Goal: Use online tool/utility: Utilize a website feature to perform a specific function

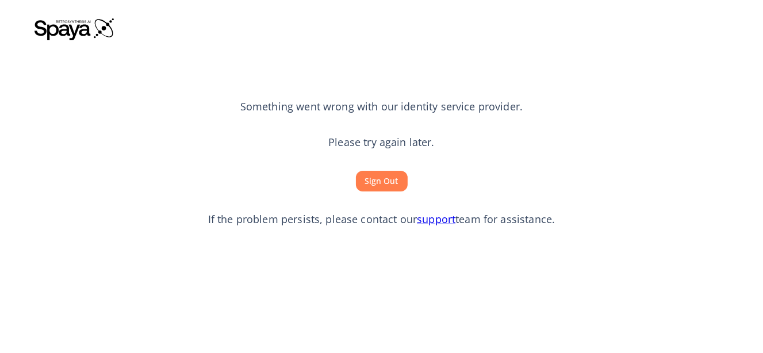
click at [376, 188] on button "Sign Out" at bounding box center [382, 181] width 52 height 21
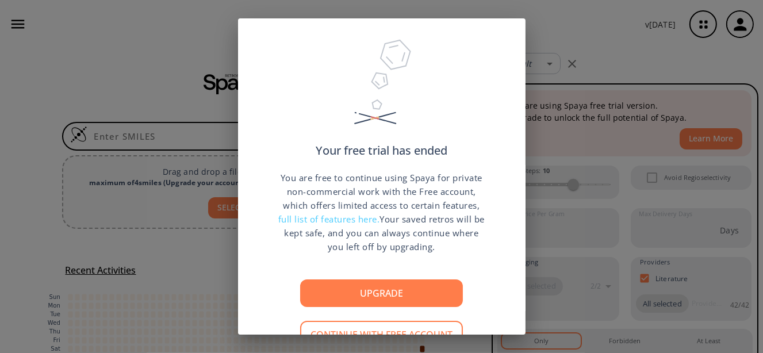
click at [572, 26] on div "Your free trial has ended You are free to continue using Spaya for private non-…" at bounding box center [381, 176] width 763 height 353
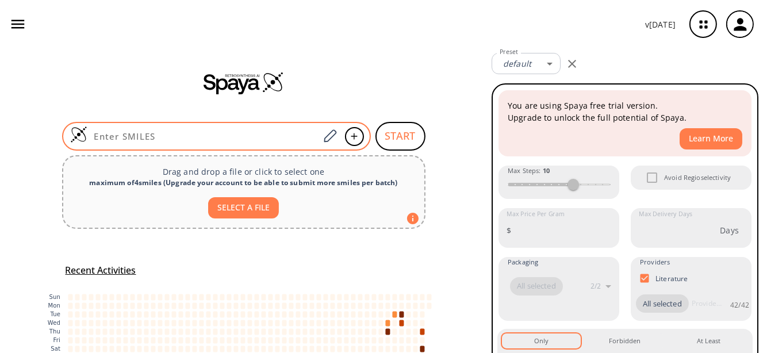
click at [291, 134] on input at bounding box center [203, 135] width 232 height 11
paste input "O=C1CC(C)(C)CC(C2=CC=C(Cl)C=C2)=C1CO"
type input "O=C1CC(C)(C)CC(C2=CC=C(Cl)C=C2)=C1CO"
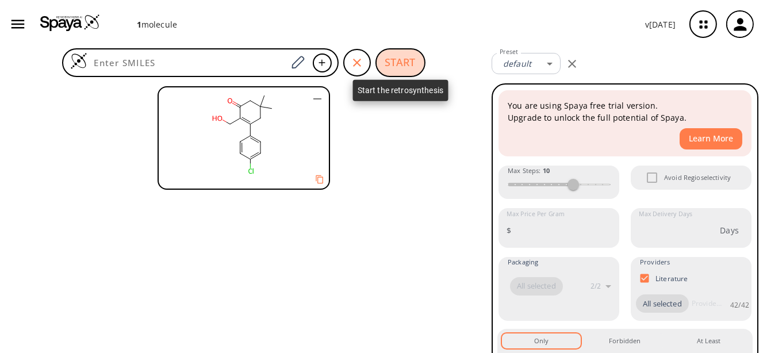
click at [398, 70] on button "START" at bounding box center [400, 62] width 50 height 29
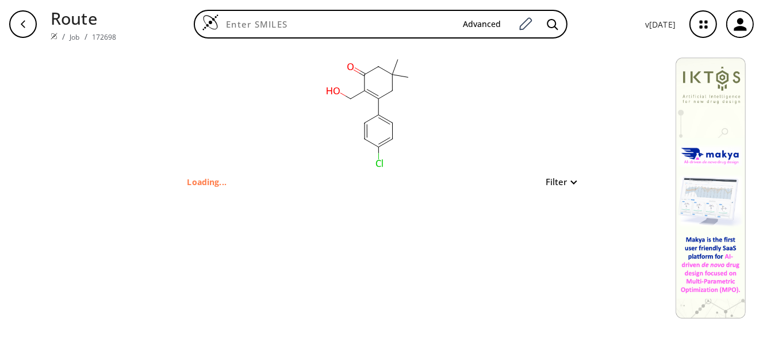
click at [557, 184] on button "Filter" at bounding box center [557, 182] width 37 height 9
click at [556, 182] on div at bounding box center [381, 176] width 763 height 353
click at [398, 175] on div "Loading... Filter" at bounding box center [381, 182] width 388 height 14
click at [375, 147] on icon at bounding box center [371, 143] width 14 height 8
click at [378, 149] on icon at bounding box center [378, 150] width 0 height 6
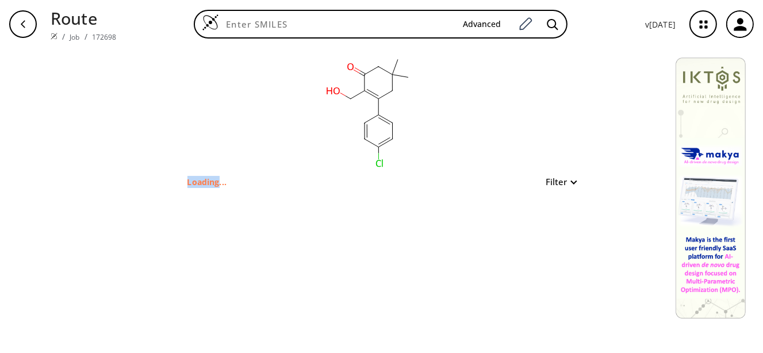
drag, startPoint x: 379, startPoint y: 149, endPoint x: 391, endPoint y: 170, distance: 24.7
click at [378, 153] on icon at bounding box center [378, 150] width 0 height 6
click at [469, 185] on div "Loading... Filter" at bounding box center [381, 182] width 388 height 14
click at [572, 183] on button "Filter" at bounding box center [557, 182] width 37 height 9
click at [565, 182] on div at bounding box center [381, 176] width 763 height 353
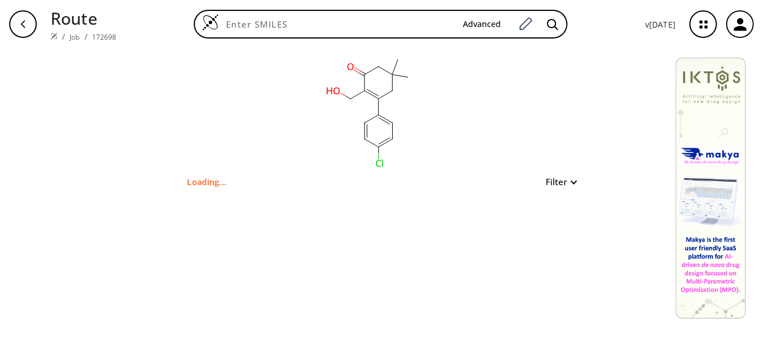
drag, startPoint x: 376, startPoint y: 149, endPoint x: 349, endPoint y: 101, distance: 55.1
click at [364, 139] on icon at bounding box center [371, 143] width 14 height 8
click at [349, 101] on ellipse at bounding box center [350, 99] width 10 height 10
drag, startPoint x: 344, startPoint y: 94, endPoint x: 402, endPoint y: 247, distance: 164.2
click at [344, 93] on icon at bounding box center [342, 94] width 5 height 3
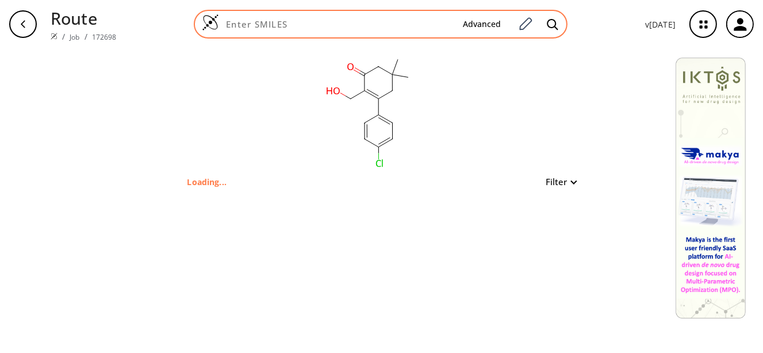
click at [424, 30] on div "Advanced" at bounding box center [381, 24] width 374 height 29
paste input "O=C1CC(C)(C)CC(C2=CC=C(Cl)C=C2)=C1CCl"
type input "O=C1CC(C)(C)CC(C2=CC=C(Cl)C=C2)=C1CCl"
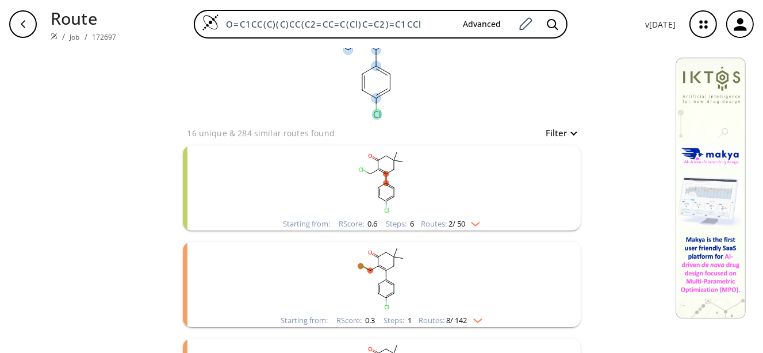
scroll to position [115, 0]
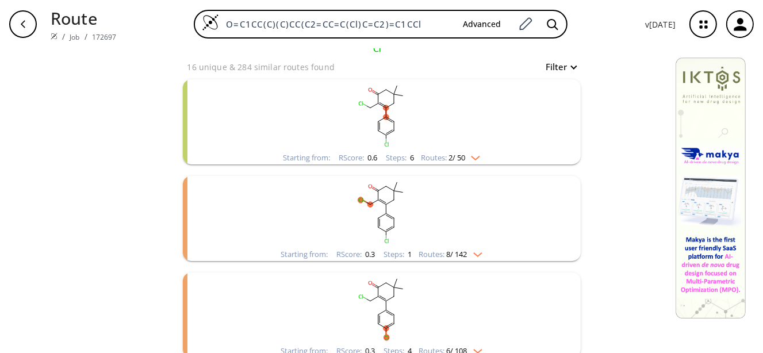
click at [367, 144] on rect "clusters" at bounding box center [381, 115] width 299 height 72
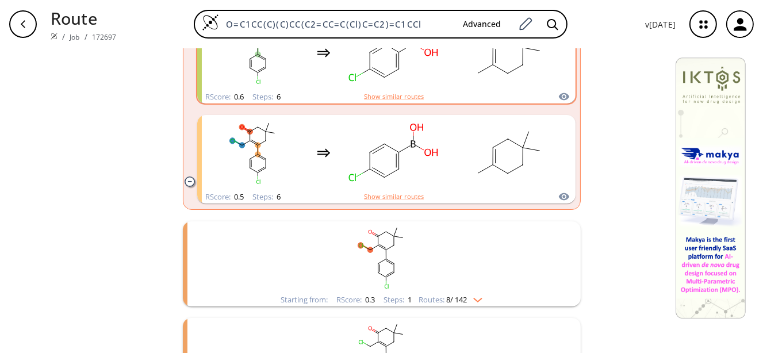
scroll to position [287, 0]
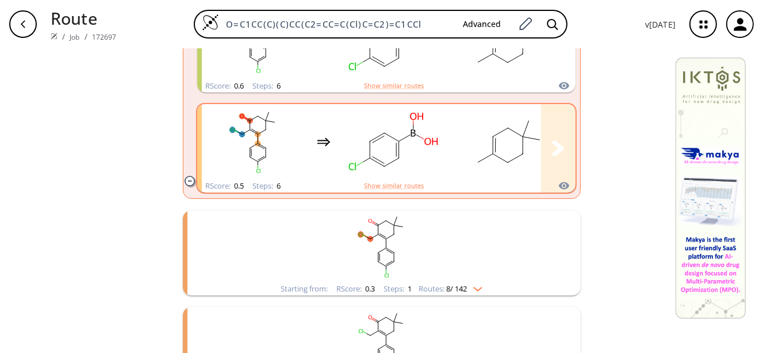
click at [366, 148] on rect "clusters" at bounding box center [393, 142] width 103 height 72
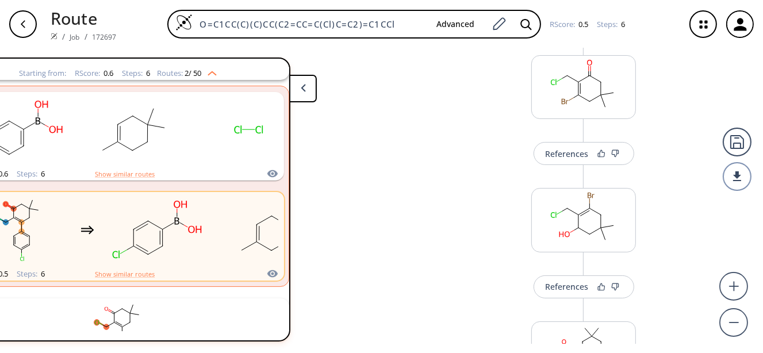
scroll to position [115, 0]
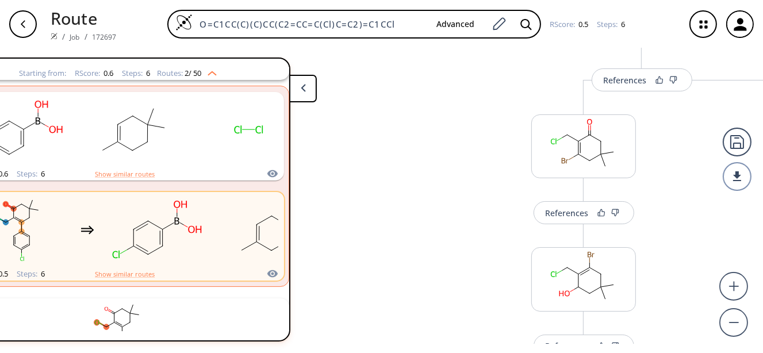
click at [573, 213] on div "References" at bounding box center [566, 212] width 43 height 7
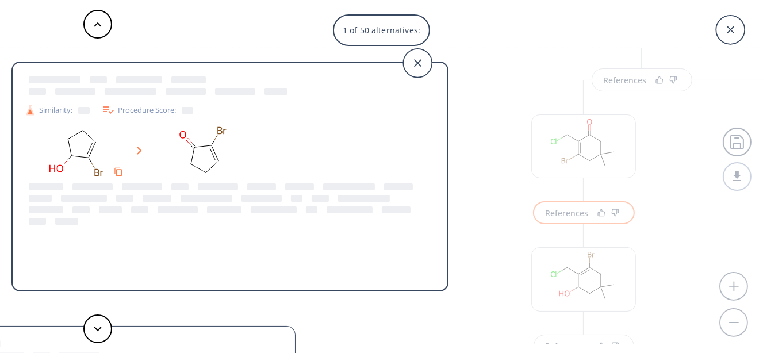
click at [522, 183] on div "1 of 50 alternatives: Similarity: Procedure Score: Similarity: Procedure Score:…" at bounding box center [381, 176] width 763 height 353
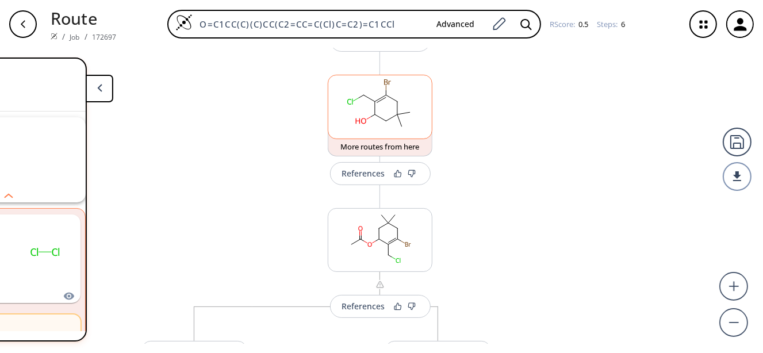
scroll to position [172, 0]
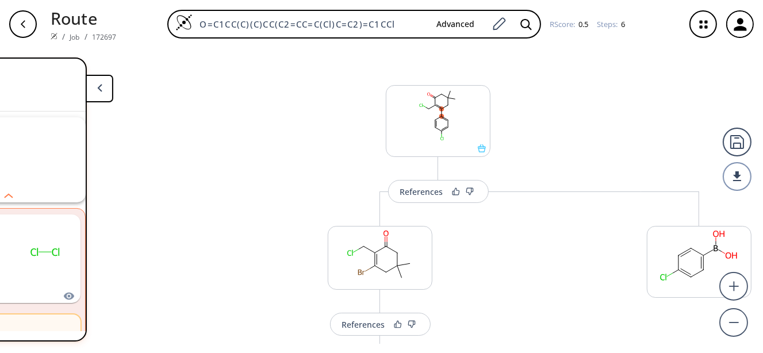
scroll to position [0, 0]
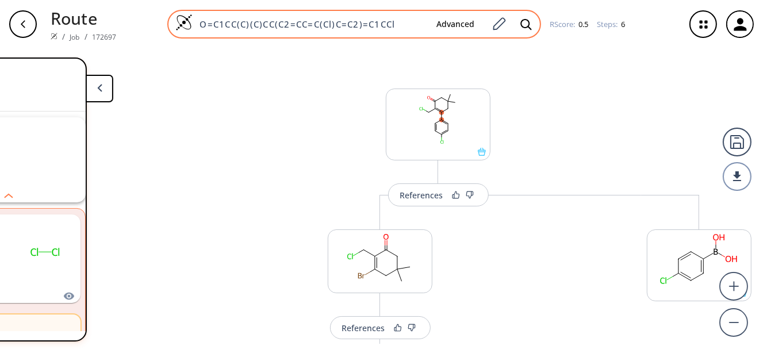
click at [363, 16] on div "O=C1CC(C)(C)CC(C2=CC=C(Cl)C=C2)=C1CCl Advanced" at bounding box center [354, 24] width 374 height 29
click at [412, 26] on input "O=C1CC(C)(C)CC(C2=CC=C(Cl)C=C2)=C1CCl" at bounding box center [310, 23] width 234 height 11
drag, startPoint x: 406, startPoint y: 18, endPoint x: 186, endPoint y: 26, distance: 220.2
click at [186, 26] on div "O=C1CC(C)(C)CC(C2=CC=C(Cl)C=C2)=C1CCl Advanced" at bounding box center [354, 24] width 374 height 29
paste input "Br"
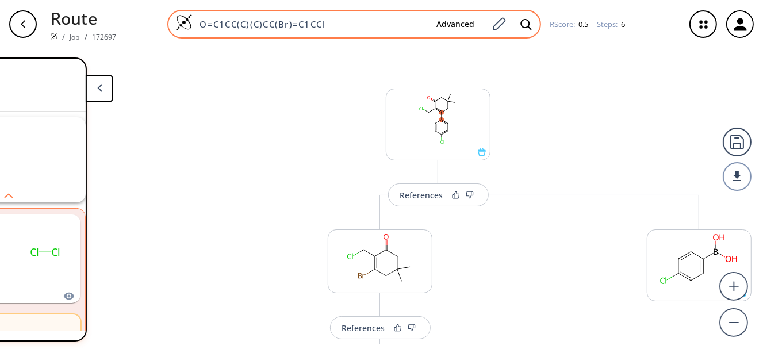
type input "O=C1CC(C)(C)CC(Br)=C1CCl"
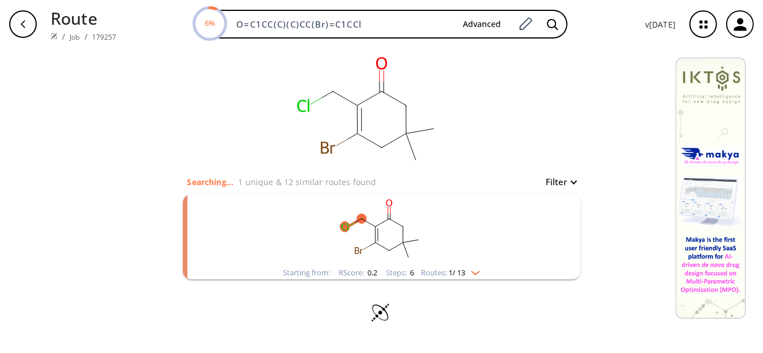
click at [390, 235] on rect "clusters" at bounding box center [381, 230] width 299 height 72
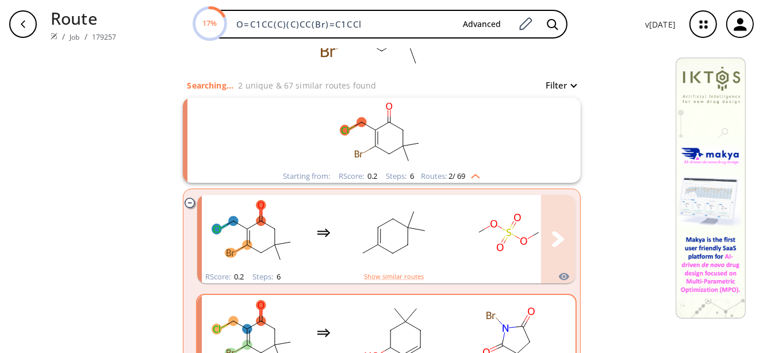
scroll to position [197, 0]
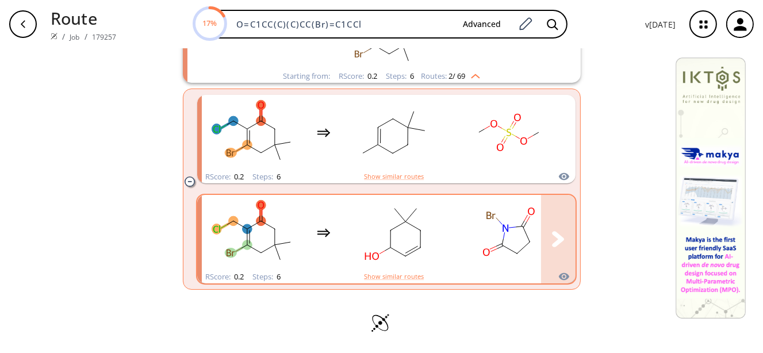
click at [498, 243] on ellipse "clusters" at bounding box center [502, 245] width 10 height 10
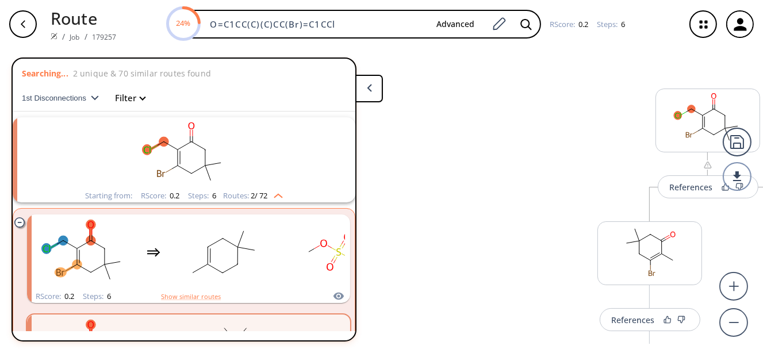
click at [156, 154] on rect "clusters" at bounding box center [183, 153] width 299 height 72
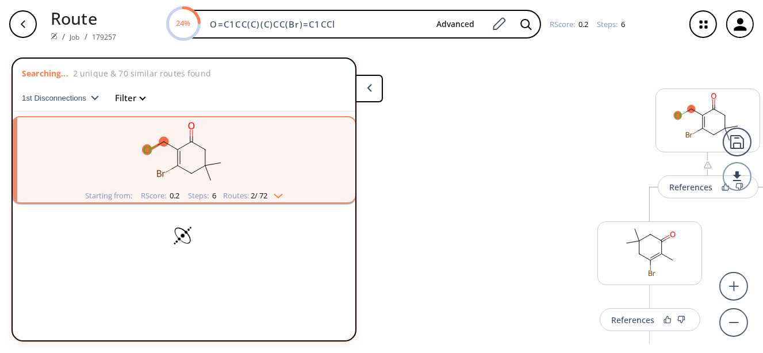
click at [29, 22] on div "button" at bounding box center [23, 24] width 28 height 28
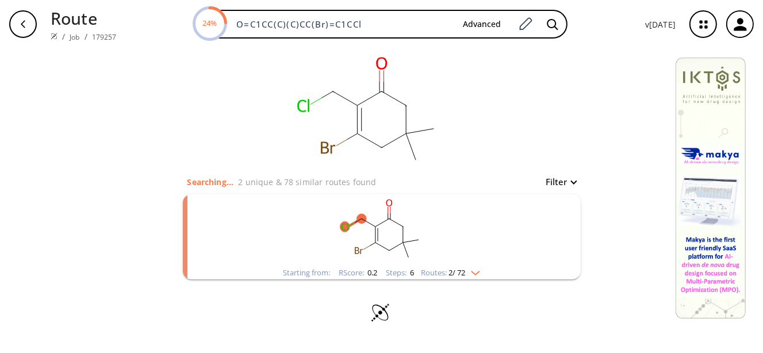
click at [390, 222] on ellipse "clusters" at bounding box center [389, 219] width 10 height 10
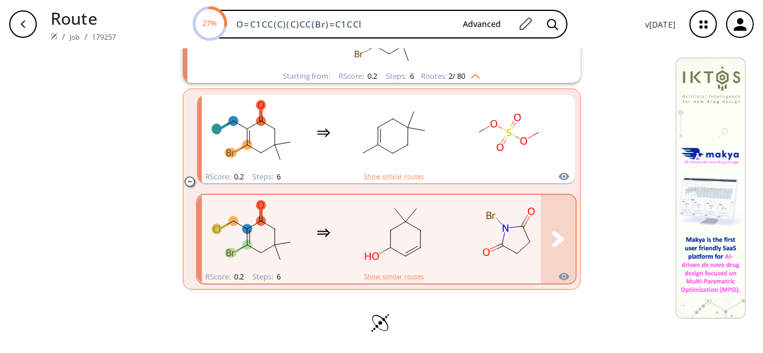
scroll to position [197, 0]
click at [507, 239] on rect "clusters" at bounding box center [508, 233] width 103 height 72
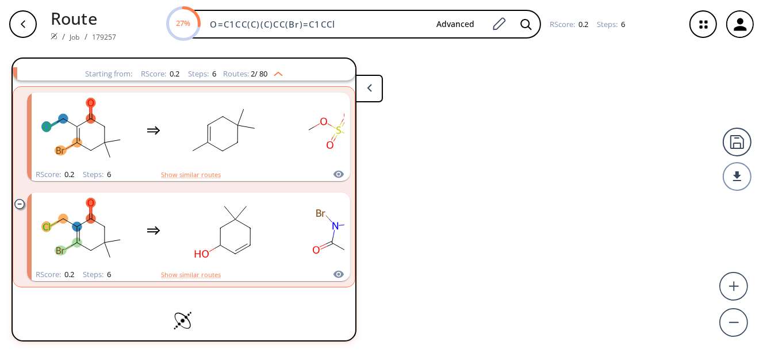
scroll to position [122, 0]
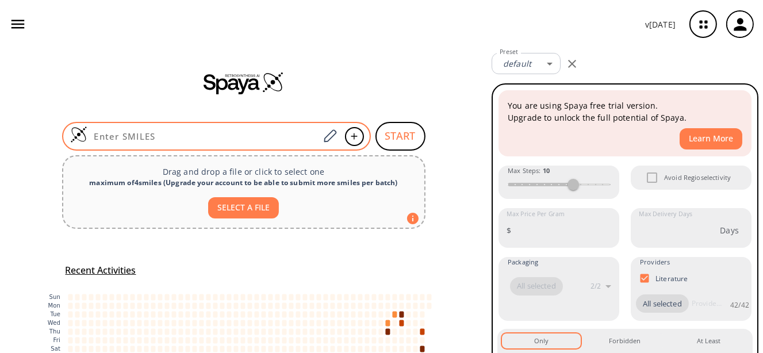
click at [291, 141] on input at bounding box center [203, 135] width 232 height 11
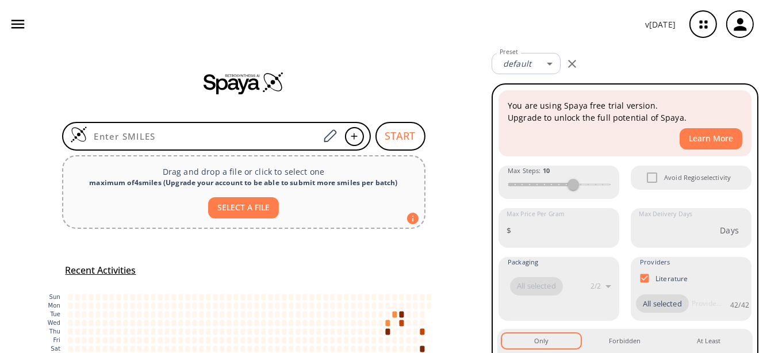
click at [433, 259] on div "START Drag and drop a file or click to select one maximum of 4 smiles ( Upgrade…" at bounding box center [243, 234] width 487 height 373
click at [377, 43] on div "v [DATE]" at bounding box center [381, 24] width 763 height 48
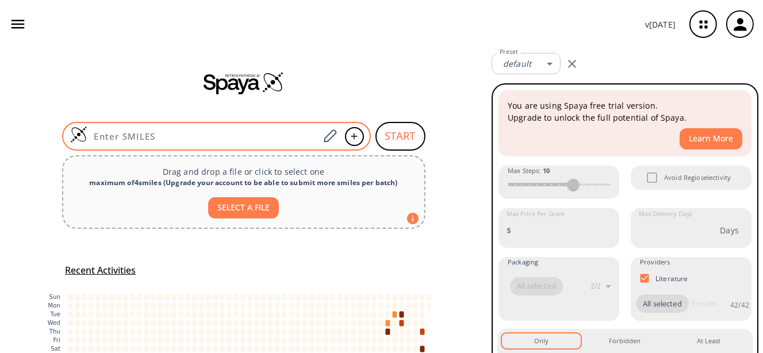
click at [284, 130] on input at bounding box center [203, 135] width 232 height 11
click at [252, 134] on input at bounding box center [203, 135] width 232 height 11
paste input "O=C1CC(C)(C)CC(Br)=C1CCl"
type input "O=C1CC(C)(C)CC(Br)=C1CCl"
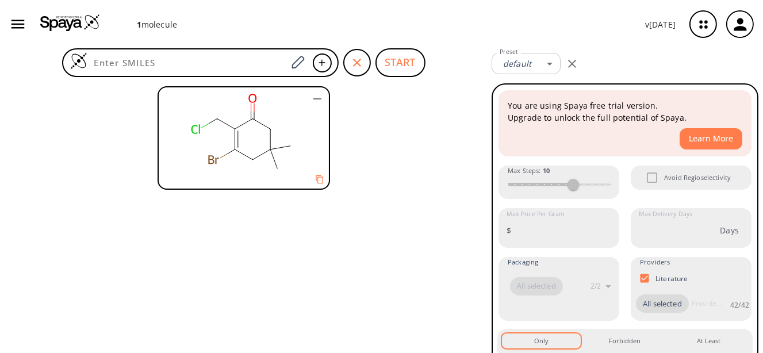
click at [394, 46] on div "1 molecule v [DATE]" at bounding box center [381, 24] width 763 height 48
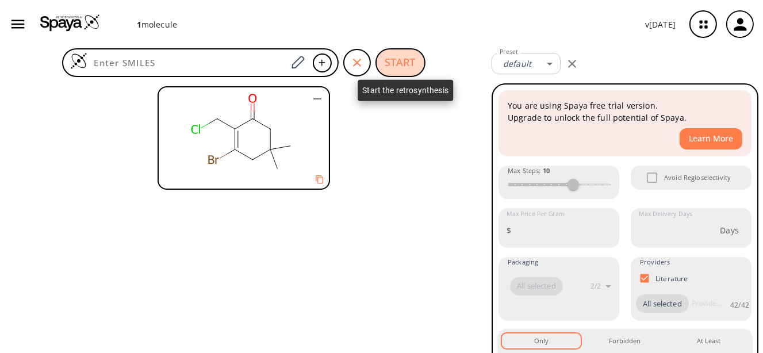
click at [394, 51] on button "START" at bounding box center [400, 62] width 50 height 29
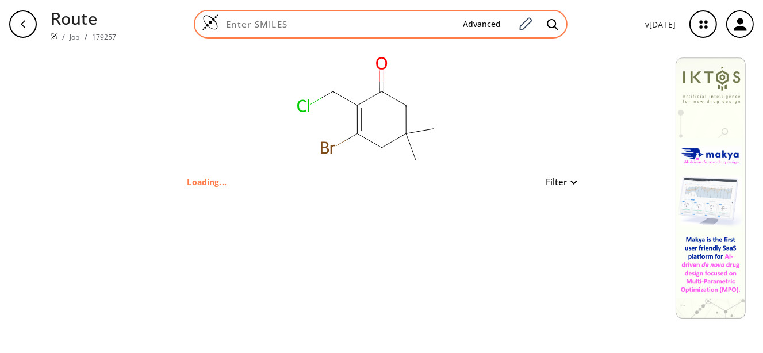
click at [448, 29] on input at bounding box center [336, 23] width 234 height 11
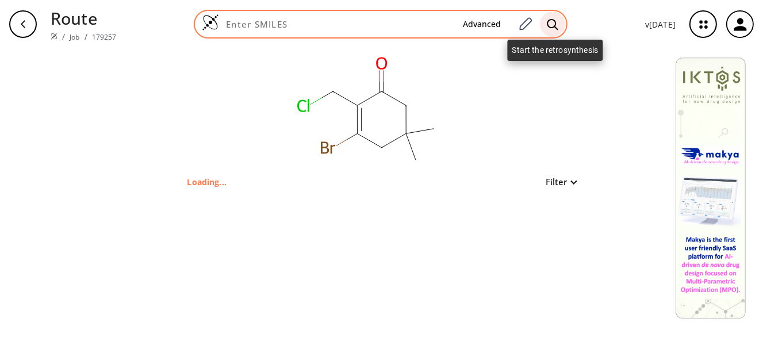
click at [544, 25] on div at bounding box center [552, 23] width 25 height 25
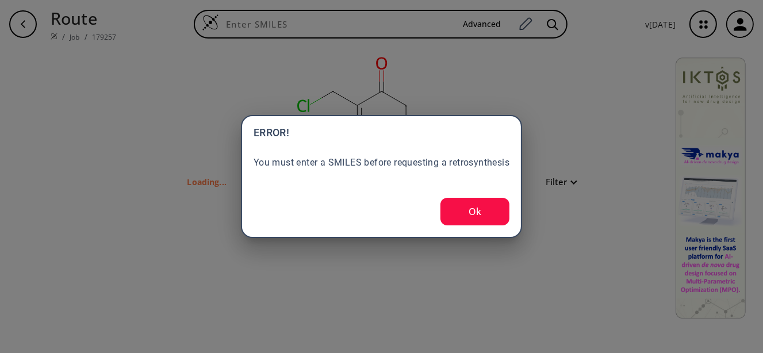
click at [495, 201] on button "Ok" at bounding box center [474, 212] width 69 height 28
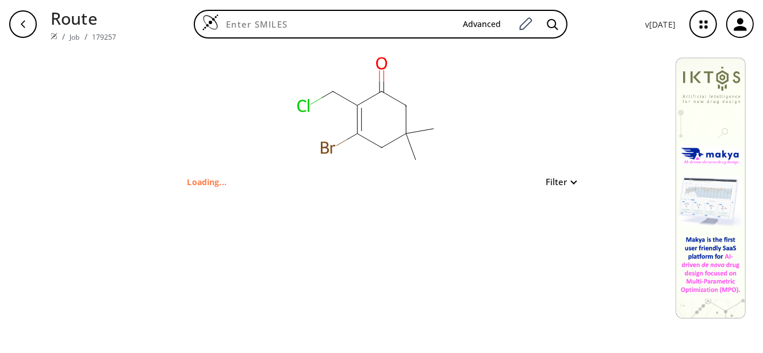
click at [556, 184] on button "Filter" at bounding box center [557, 182] width 37 height 9
click at [556, 184] on div at bounding box center [381, 176] width 763 height 353
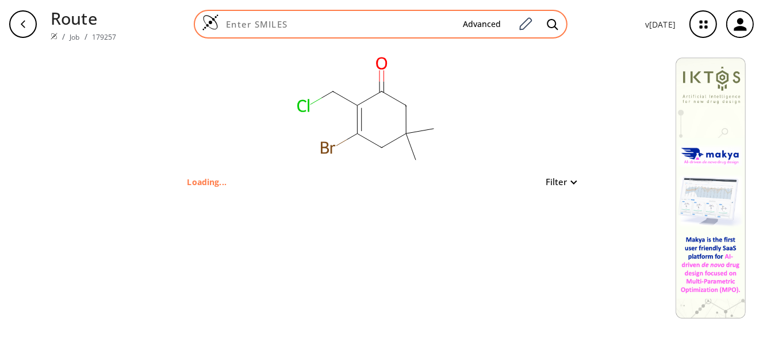
click at [384, 22] on input at bounding box center [336, 23] width 234 height 11
click at [387, 16] on div "Advanced" at bounding box center [381, 24] width 374 height 29
paste input "O=C1CC(C)(C)CC(Br)=C1CCl"
type input "O=C1CC(C)(C)CC(Br)=C1CCl"
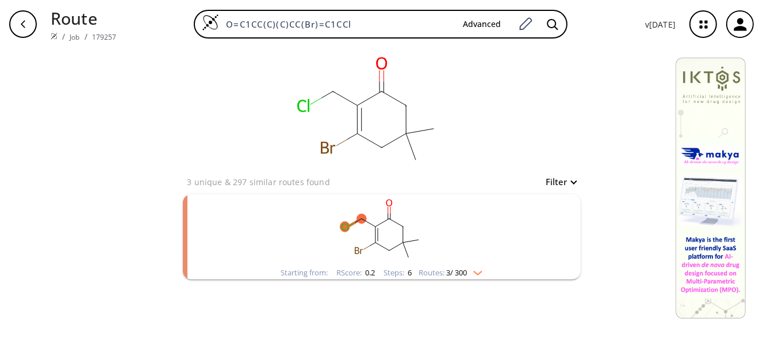
click at [438, 257] on rect "clusters" at bounding box center [381, 230] width 299 height 72
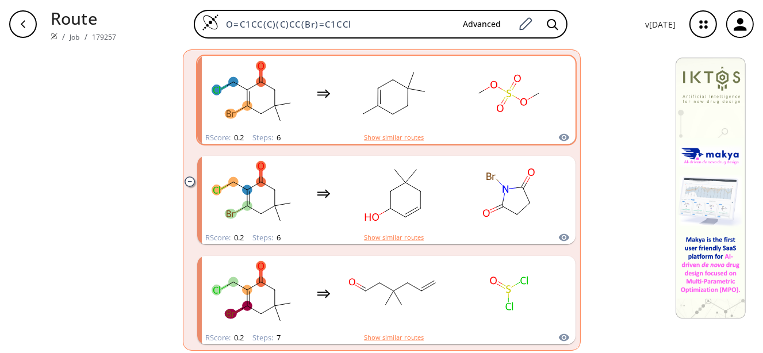
scroll to position [240, 0]
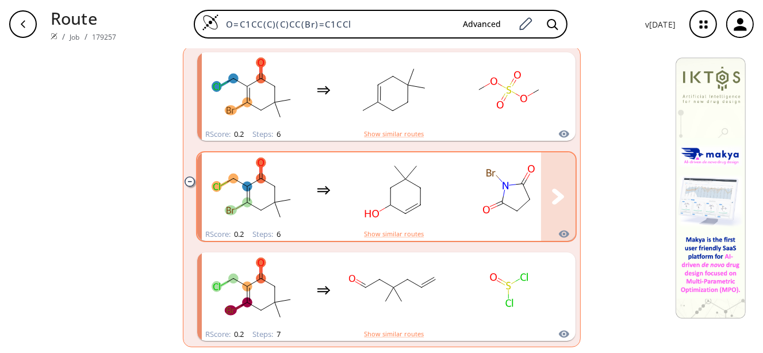
click at [415, 207] on ellipse "clusters" at bounding box center [420, 205] width 10 height 10
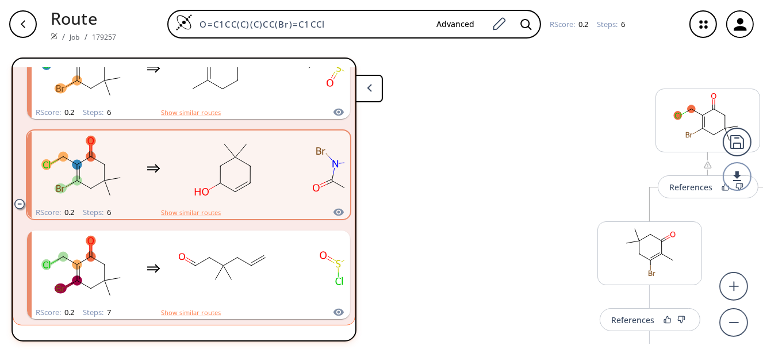
scroll to position [136, 0]
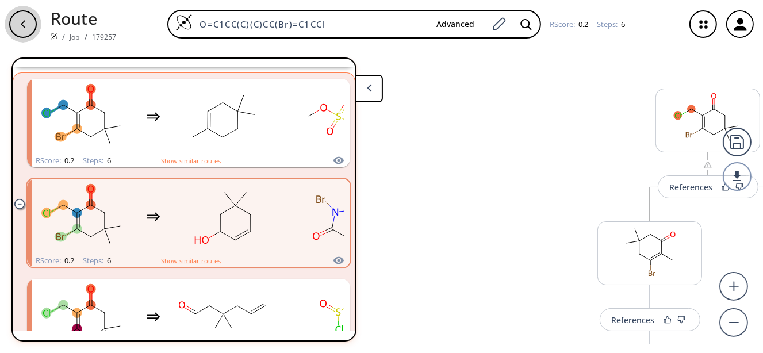
click at [20, 25] on icon "button" at bounding box center [22, 24] width 9 height 9
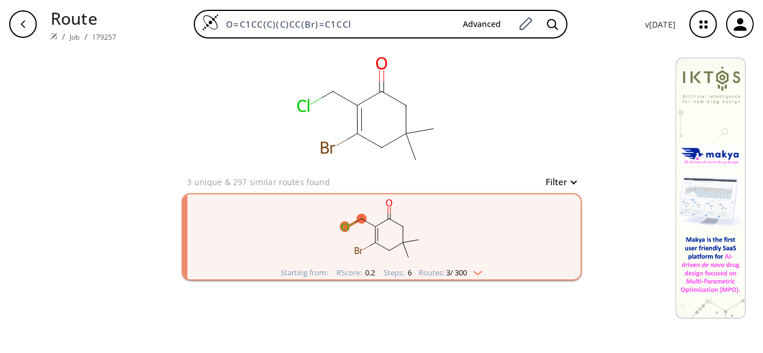
click at [390, 239] on rect "clusters" at bounding box center [381, 230] width 299 height 72
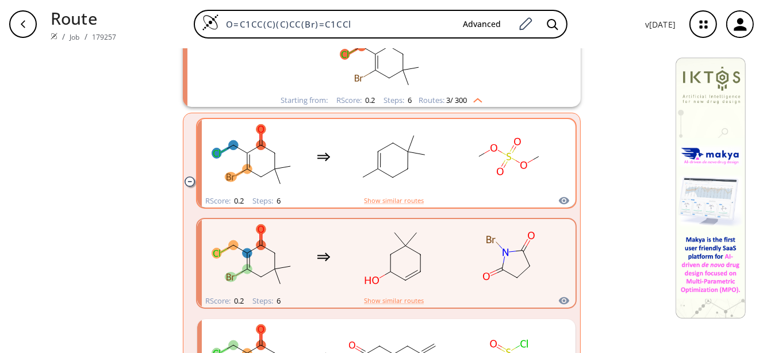
scroll to position [240, 0]
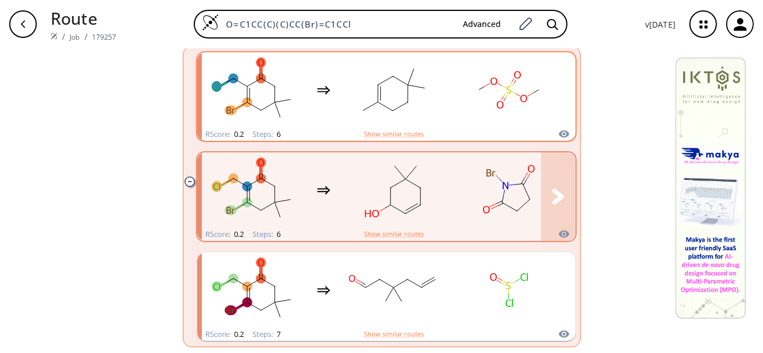
click at [421, 198] on rect "clusters" at bounding box center [393, 190] width 103 height 72
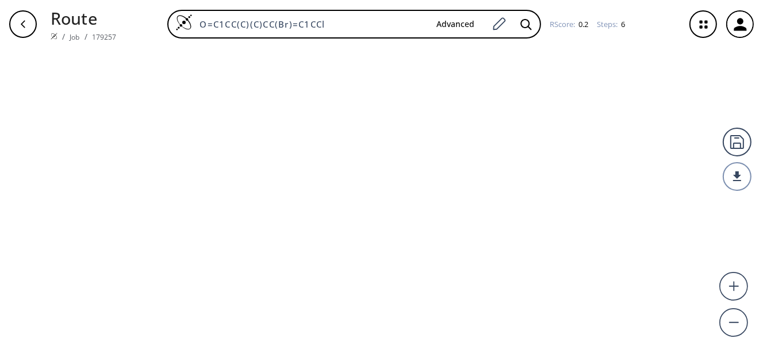
click at [421, 198] on div at bounding box center [381, 200] width 763 height 305
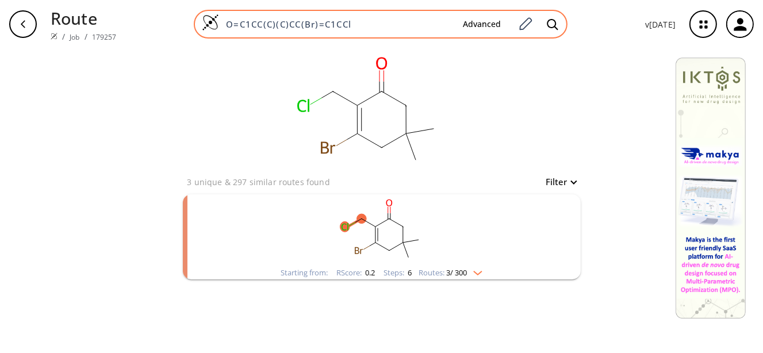
click at [380, 24] on input "O=C1CC(C)(C)CC(Br)=C1CCl" at bounding box center [336, 23] width 234 height 11
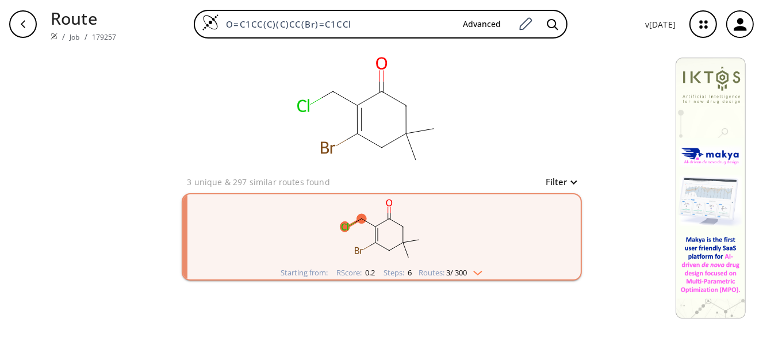
click at [419, 243] on ellipse "clusters" at bounding box center [418, 240] width 10 height 10
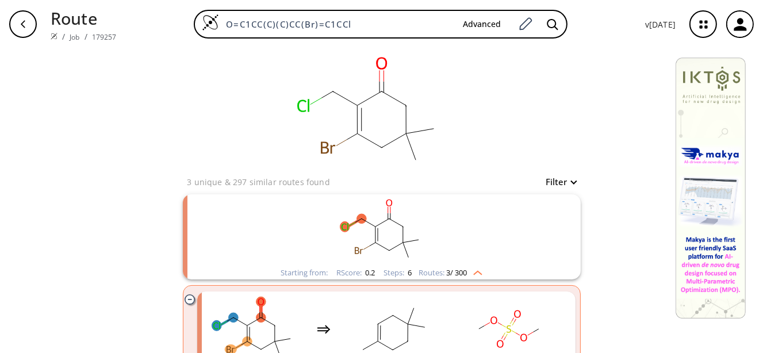
scroll to position [172, 0]
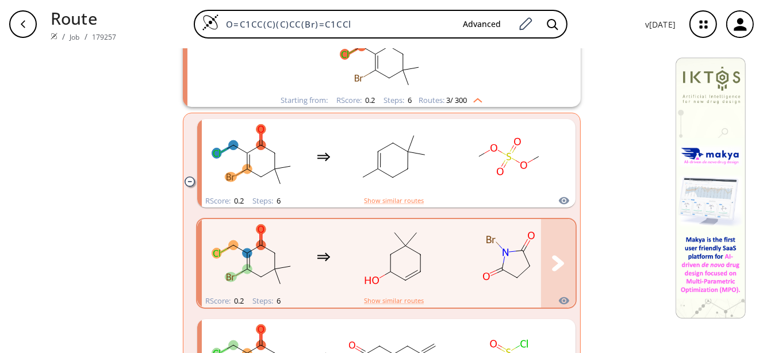
click at [409, 253] on rect "clusters" at bounding box center [393, 257] width 103 height 72
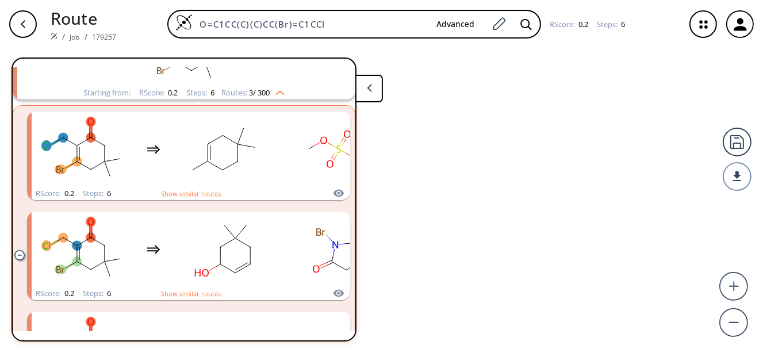
scroll to position [122, 0]
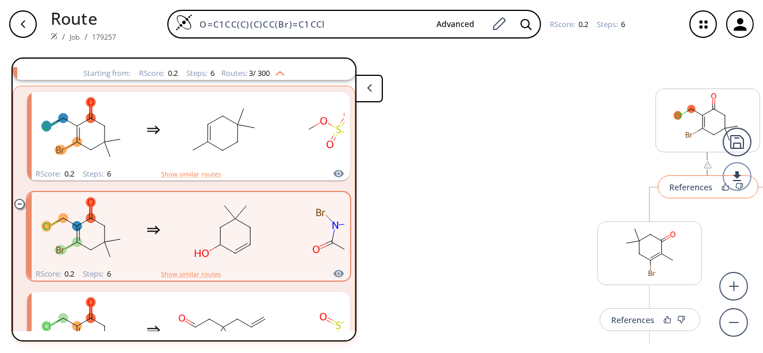
click at [682, 188] on div "References" at bounding box center [690, 186] width 43 height 7
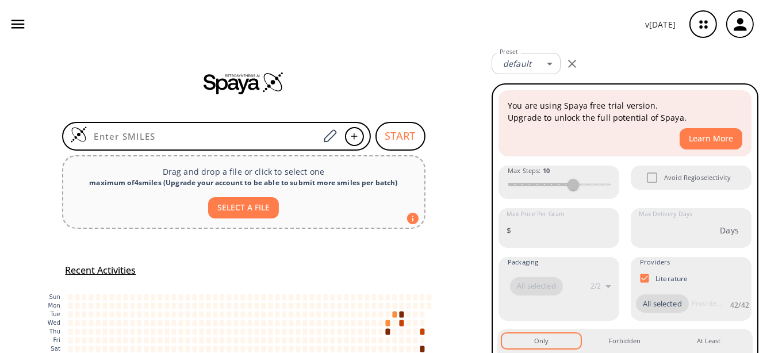
type input "OC1CC(C)(C)CC(C2=CC=C(Cl)C=C2)=C1CCl"
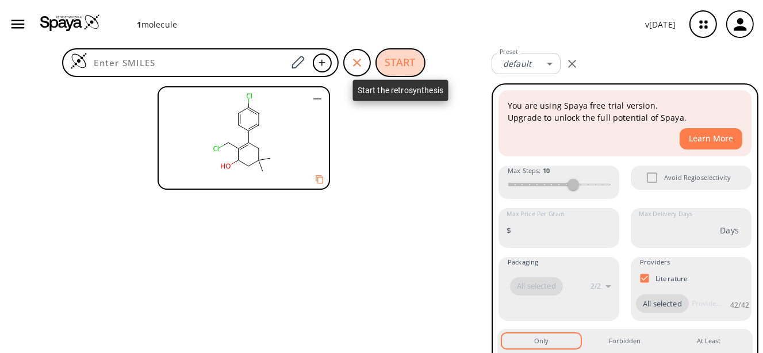
click at [395, 57] on button "START" at bounding box center [400, 62] width 50 height 29
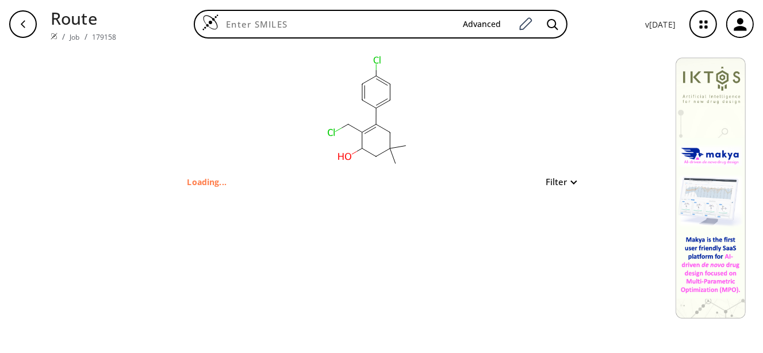
click at [570, 187] on div "Filter" at bounding box center [557, 182] width 37 height 14
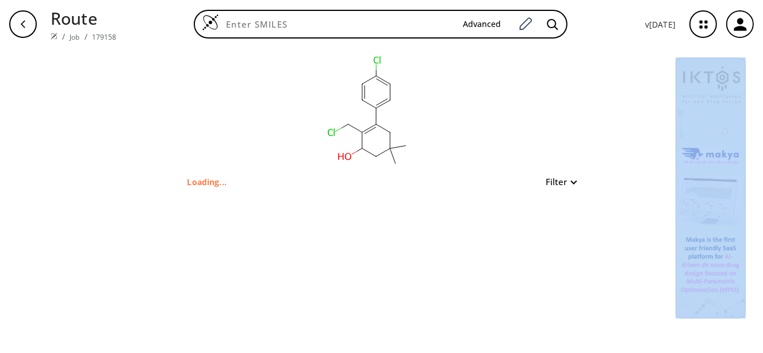
click at [569, 187] on div "Filter" at bounding box center [557, 182] width 37 height 14
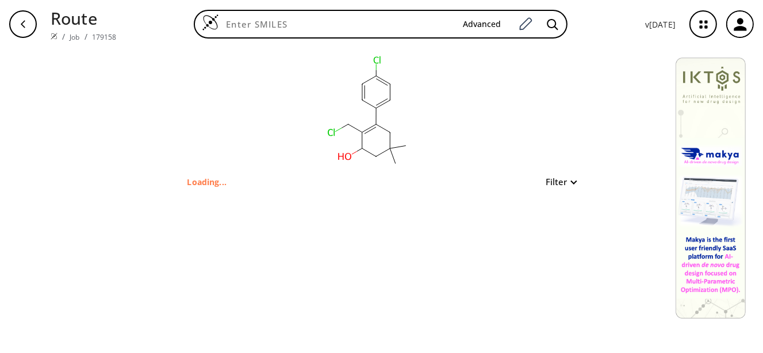
click at [387, 81] on icon at bounding box center [381, 82] width 11 height 7
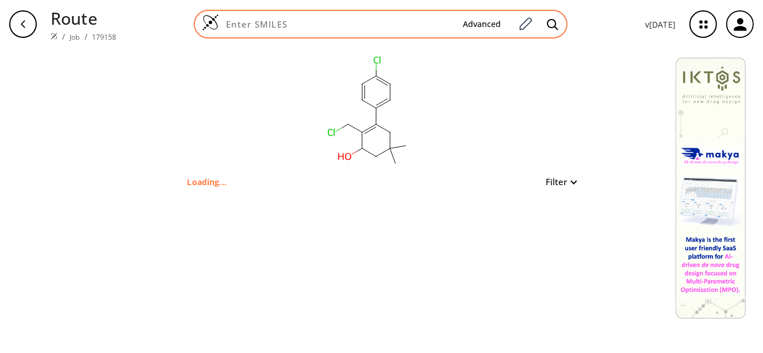
click at [412, 11] on div "Advanced" at bounding box center [381, 24] width 374 height 29
paste input "O=C1CC(C)(C)CC(Br)=C1CCl"
type input "O=C1CC(C)(C)CC(Br)=C1CCl"
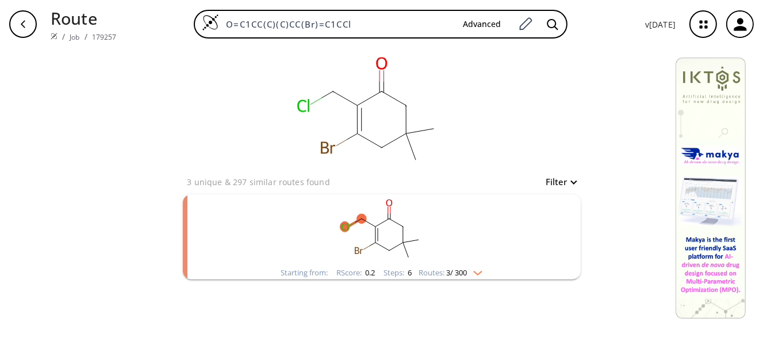
click at [429, 211] on rect "clusters" at bounding box center [381, 230] width 299 height 72
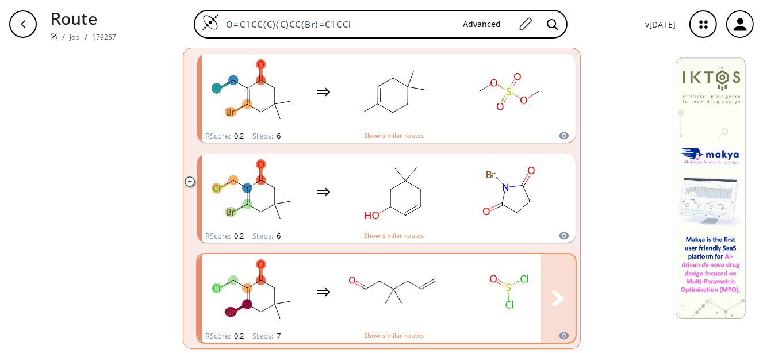
scroll to position [240, 0]
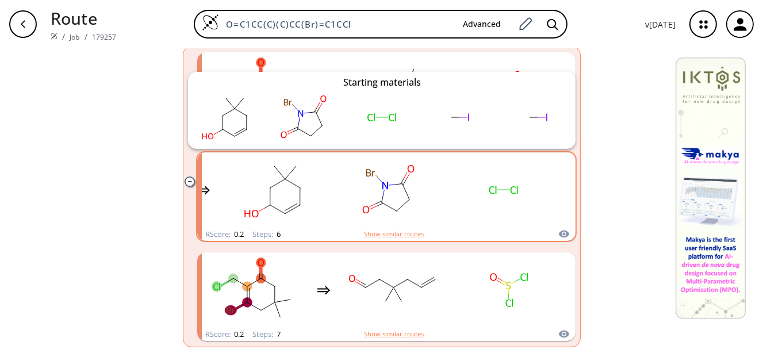
click at [558, 231] on icon "clusters" at bounding box center [563, 233] width 10 height 7
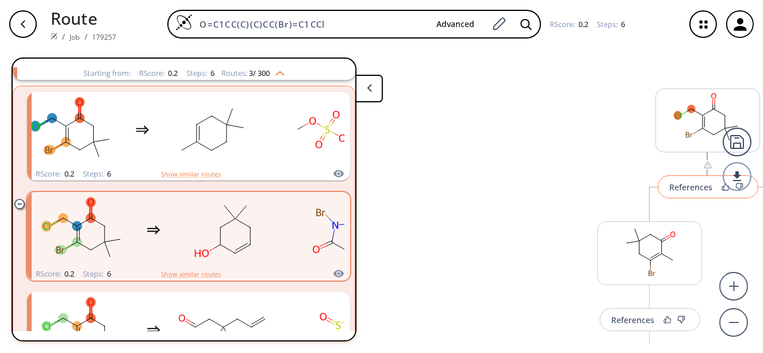
click at [692, 190] on div "References" at bounding box center [690, 186] width 43 height 7
click at [694, 183] on div "References" at bounding box center [690, 186] width 43 height 7
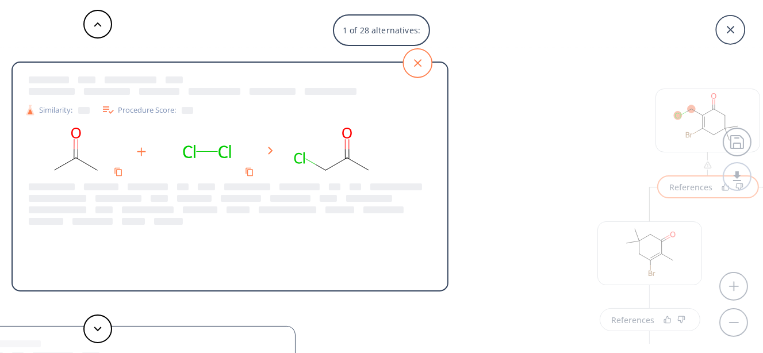
click at [428, 71] on icon at bounding box center [417, 63] width 29 height 29
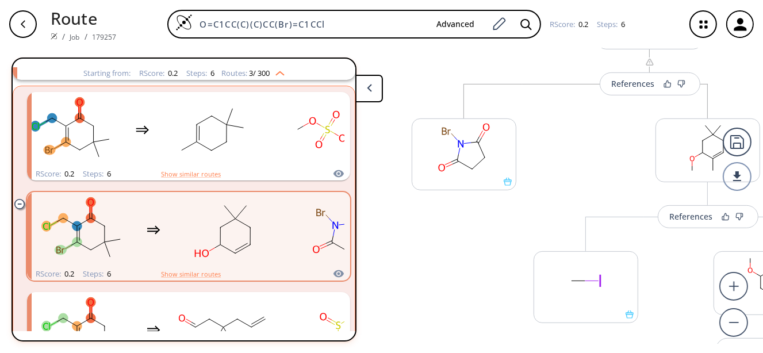
scroll to position [517, 0]
